Goal: Communication & Community: Answer question/provide support

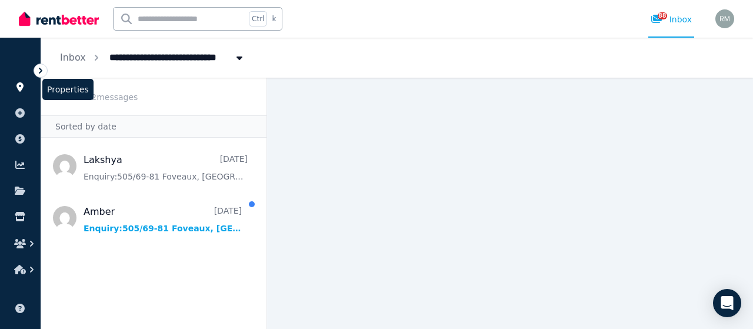
click at [20, 89] on icon at bounding box center [19, 86] width 7 height 9
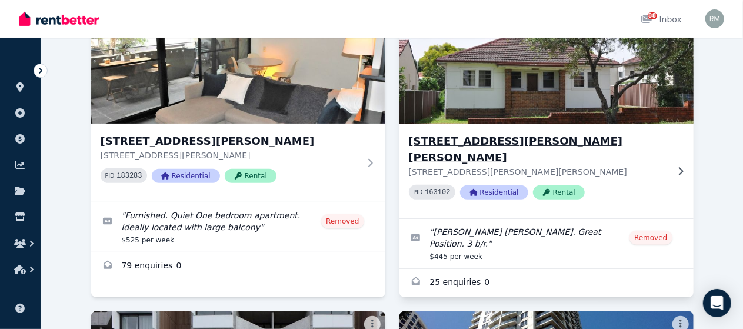
scroll to position [118, 0]
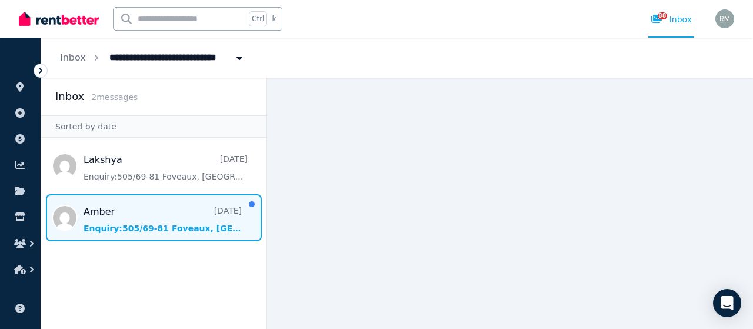
click at [126, 217] on span "Message list" at bounding box center [153, 217] width 225 height 47
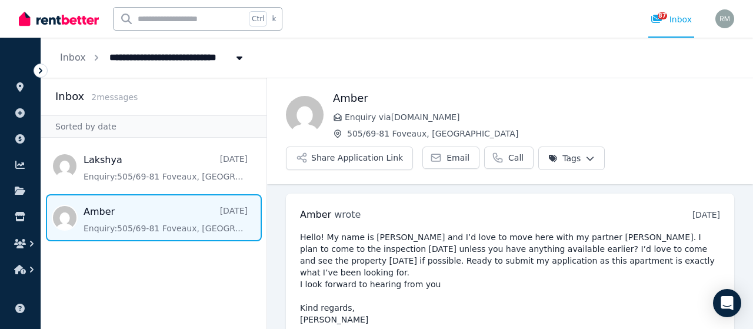
click at [164, 274] on aside "Inbox 2 message s Sorted by date Lakshya [DATE] Enquiry: 505/69-81 Foveaux, [GE…" at bounding box center [154, 203] width 226 height 251
click at [18, 92] on link at bounding box center [20, 87] width 22 height 19
